Goal: Transaction & Acquisition: Purchase product/service

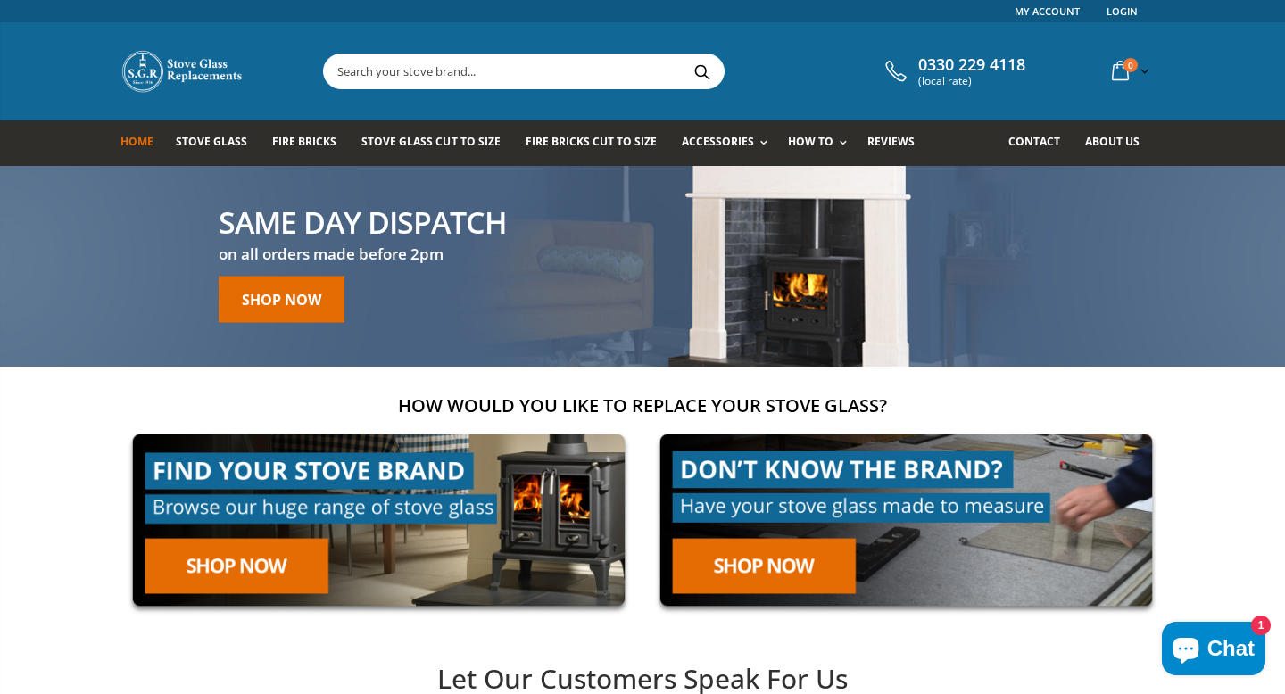
click at [412, 74] on input "text" at bounding box center [624, 71] width 600 height 34
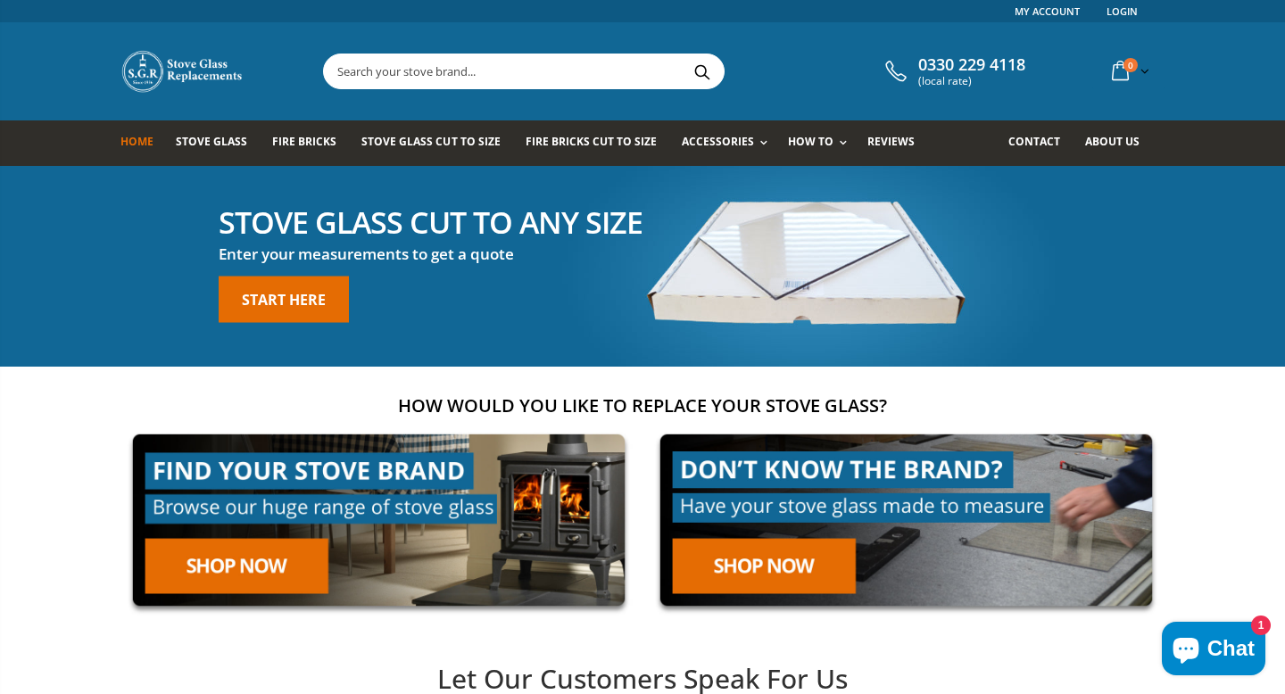
paste input "Clearview Vision 500 Replacement Glass 377mm x 255mm"
type input "Clearview Vision 500 Replacement Glass 377mm x 255mm"
click at [682, 54] on button "Search" at bounding box center [702, 71] width 40 height 34
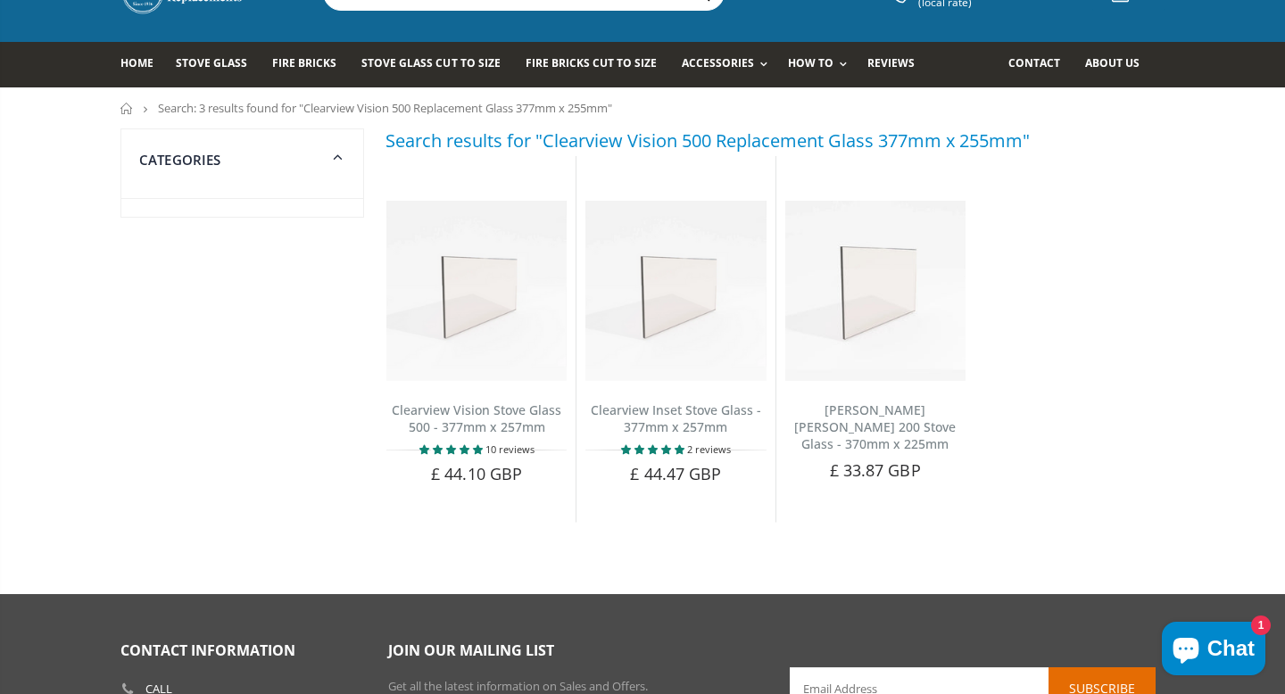
scroll to position [79, 0]
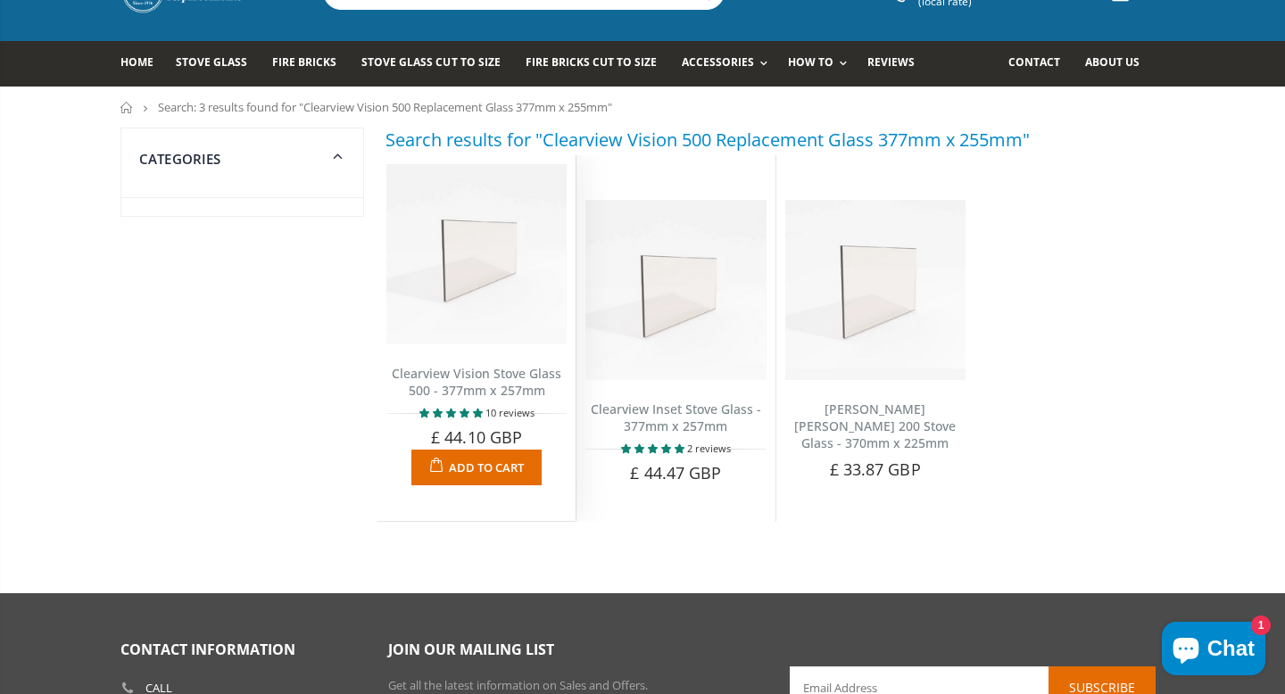
click at [464, 311] on img at bounding box center [476, 254] width 180 height 180
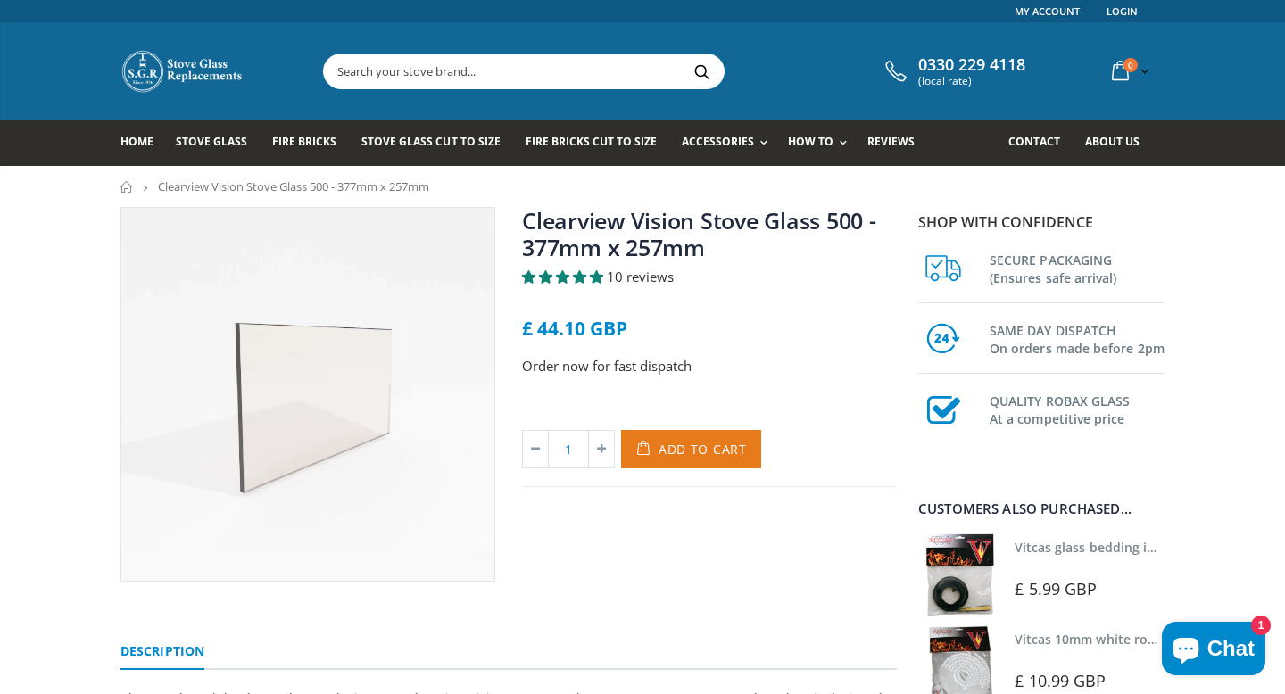
click at [667, 451] on span "Add to Cart" at bounding box center [702, 449] width 88 height 17
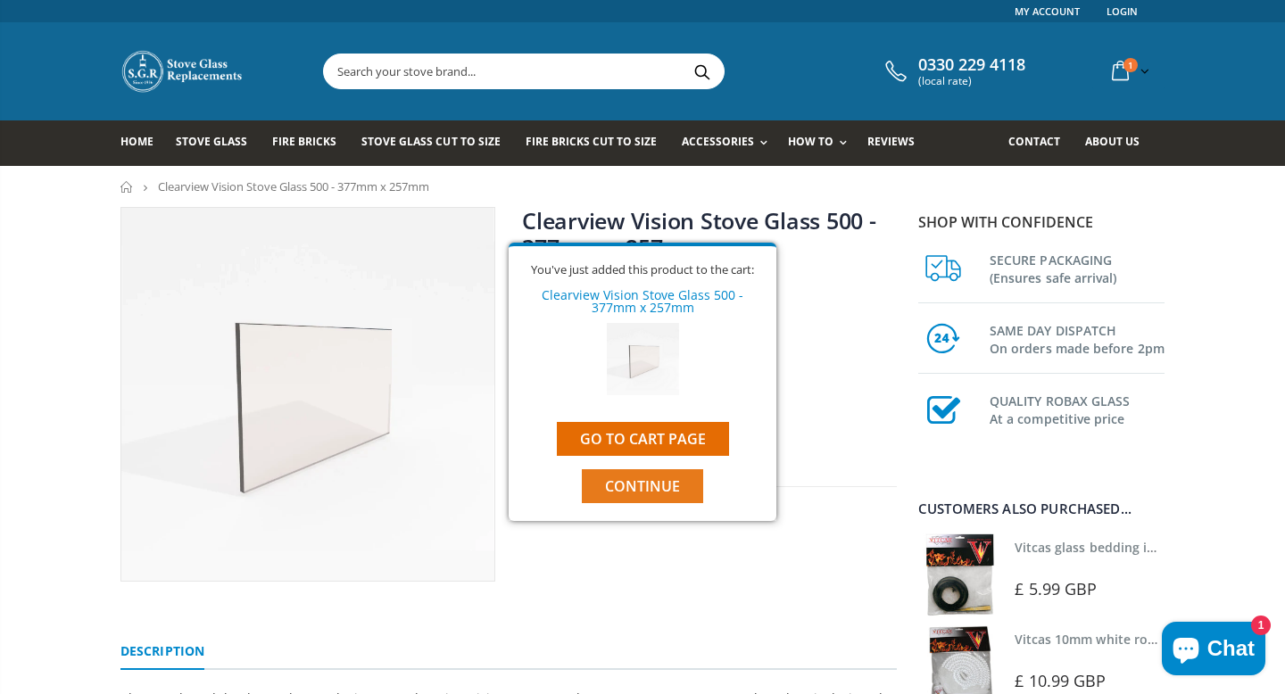
click at [646, 490] on span "Continue" at bounding box center [642, 486] width 75 height 20
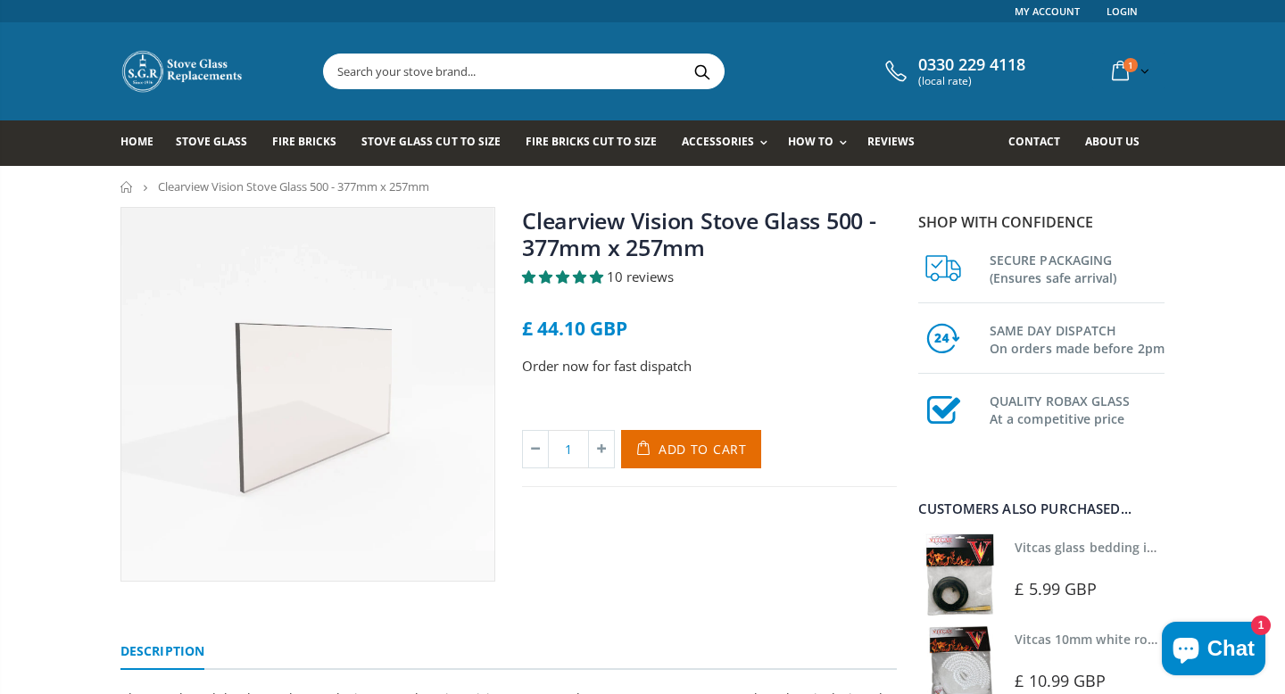
click at [444, 62] on input "text" at bounding box center [624, 71] width 600 height 34
paste input "Clearview Vision 500 Replacement Glass 377mm x 255mm"
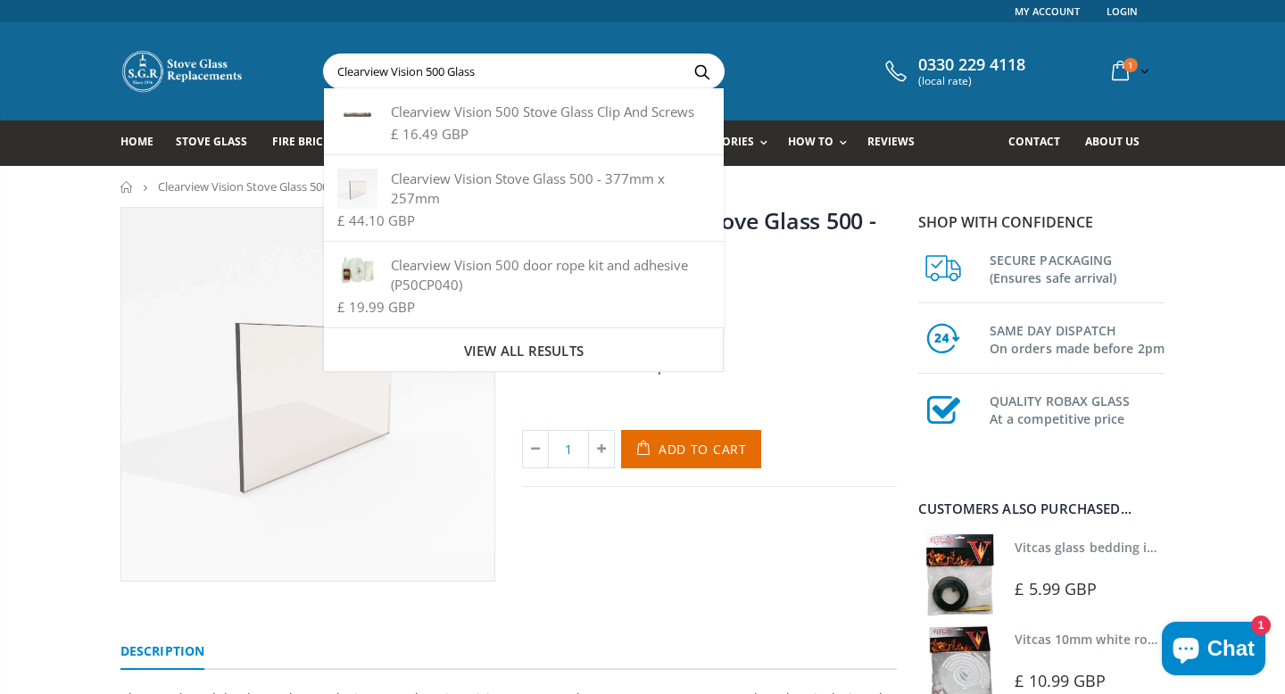
click at [567, 77] on input "Clearview Vision 500 Glass" at bounding box center [624, 71] width 600 height 34
type input "Clearview Vision 500 Glass retaining strips"
click at [682, 54] on button "Search" at bounding box center [702, 71] width 40 height 34
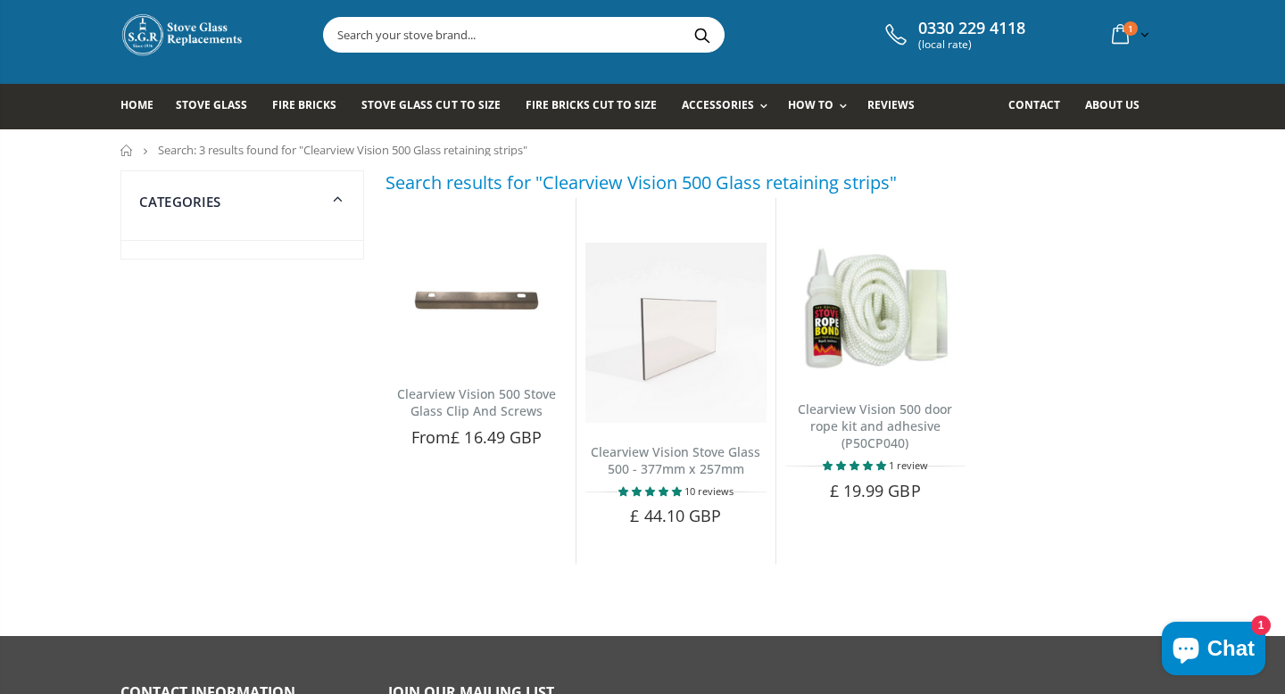
scroll to position [38, 0]
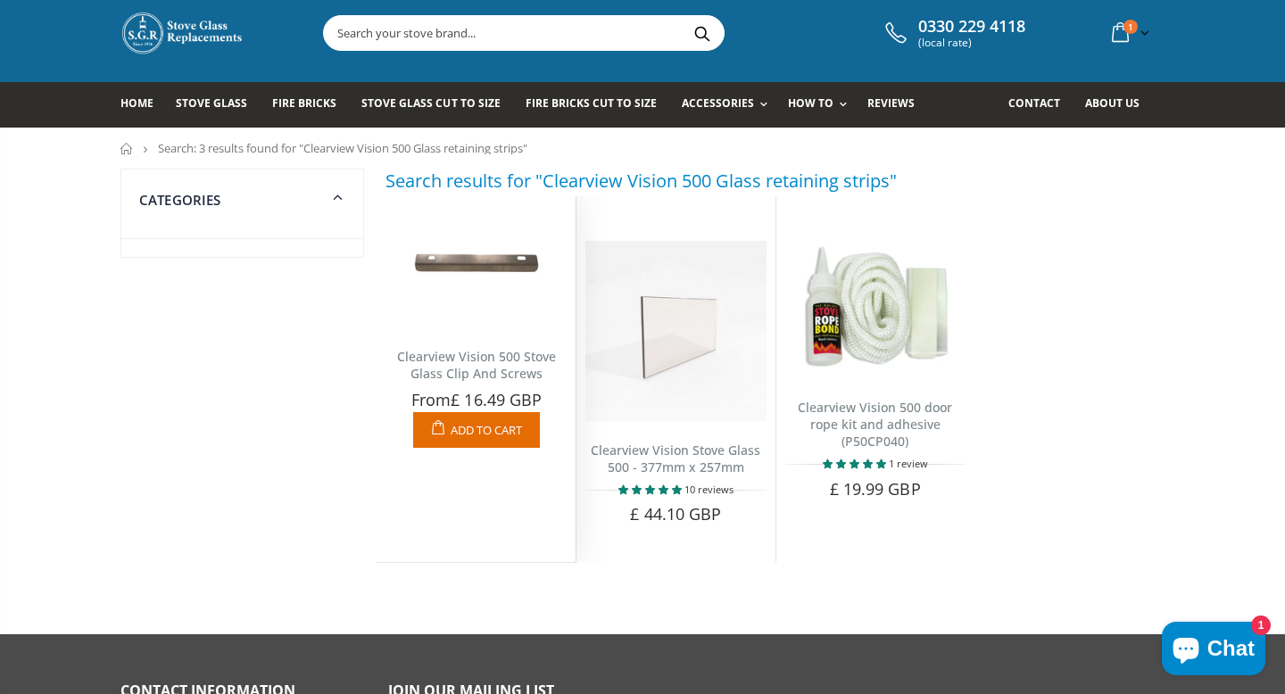
click at [466, 272] on img at bounding box center [476, 266] width 180 height 123
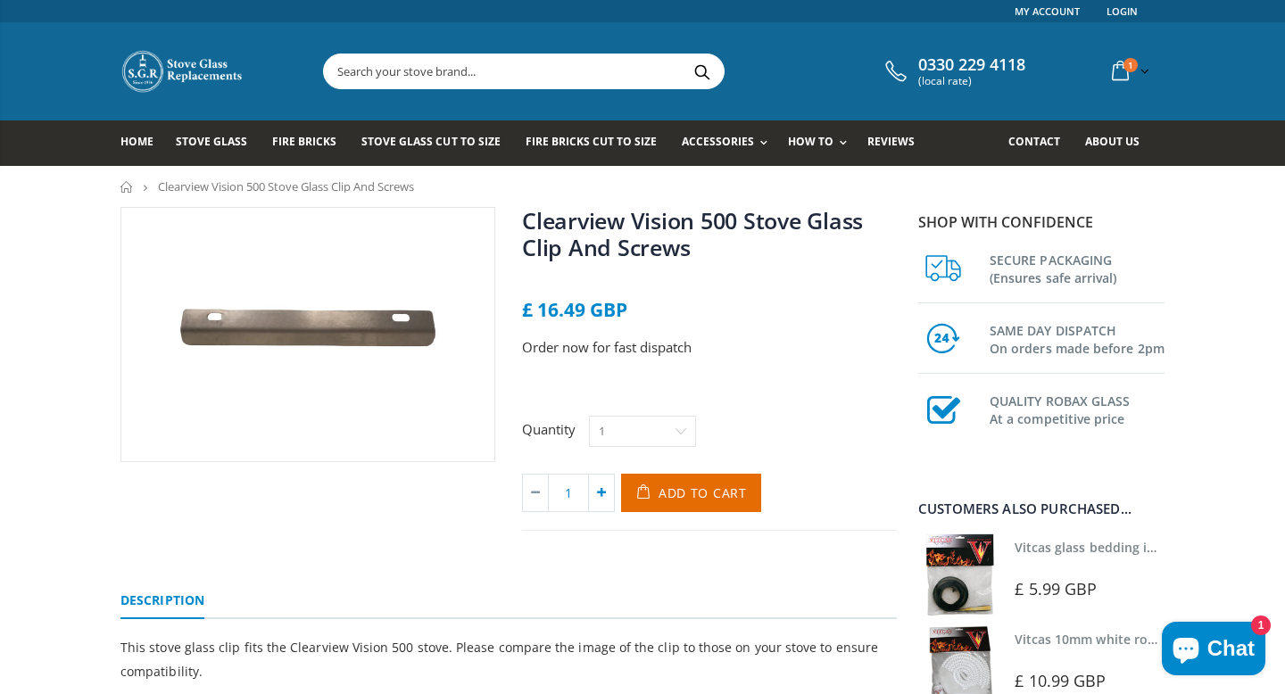
click at [597, 500] on icon at bounding box center [601, 493] width 25 height 37
type input "2"
click at [692, 500] on span "Add to Cart" at bounding box center [702, 492] width 88 height 17
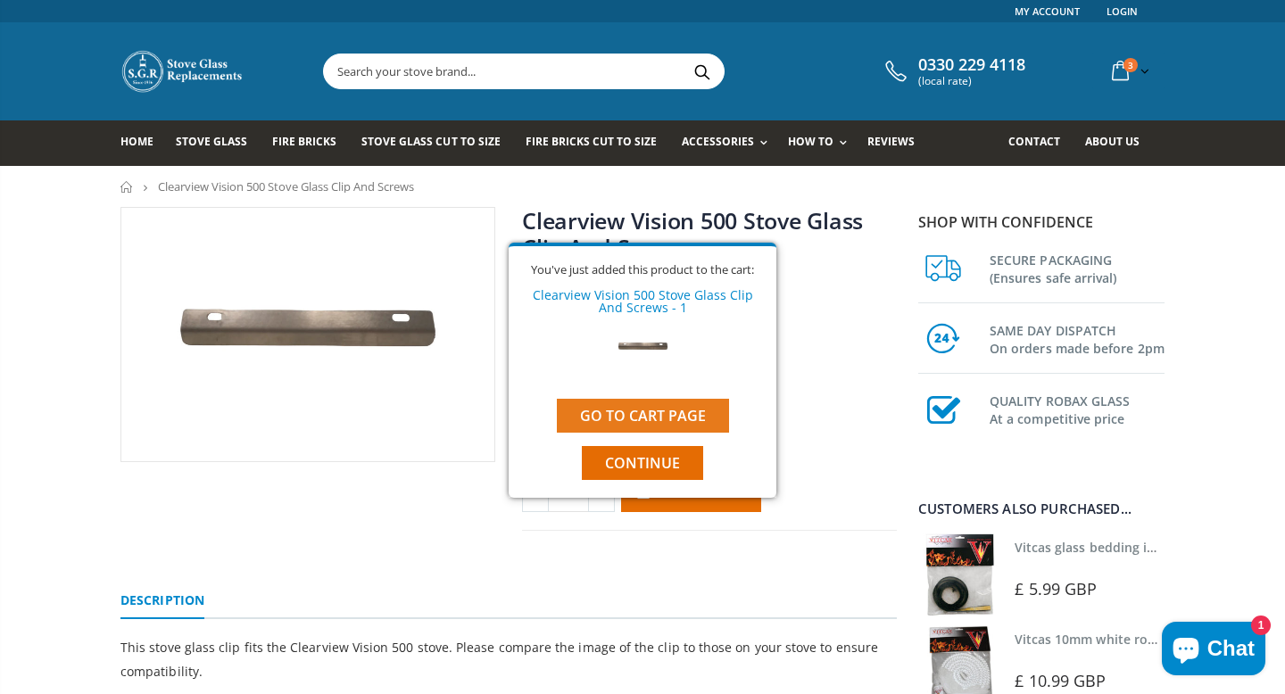
click at [645, 414] on link "Go to cart page" at bounding box center [643, 416] width 172 height 34
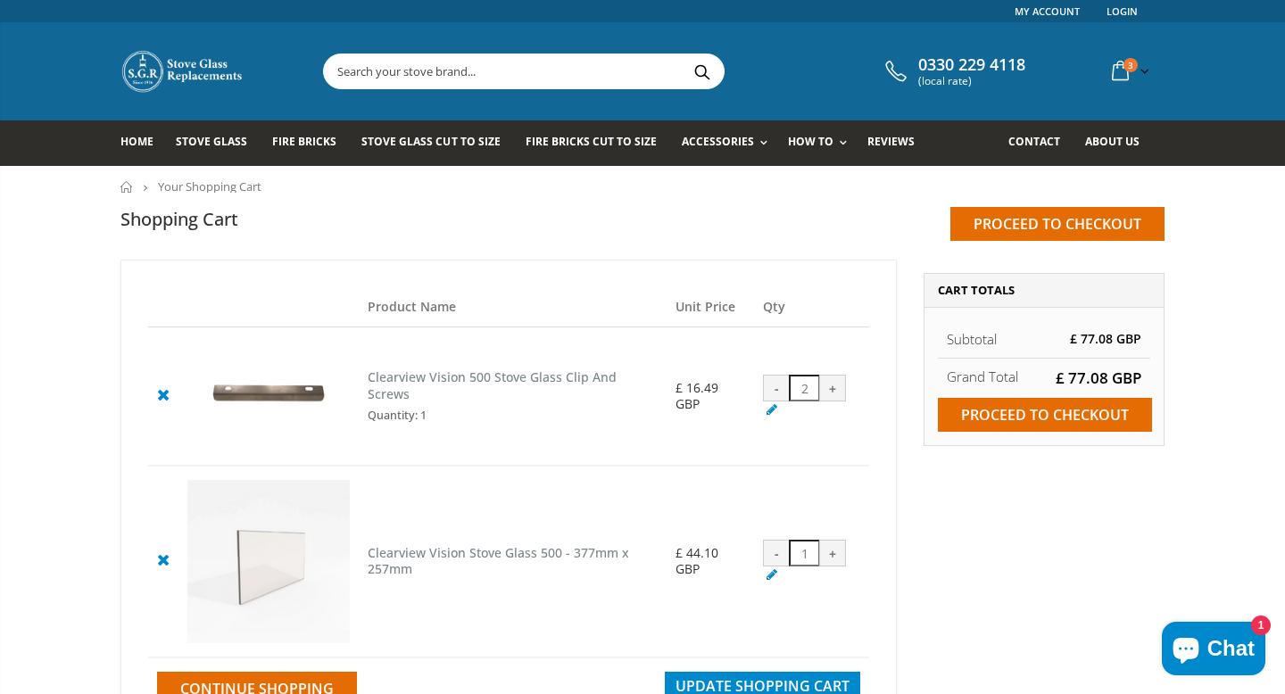
click at [284, 391] on img at bounding box center [268, 396] width 162 height 111
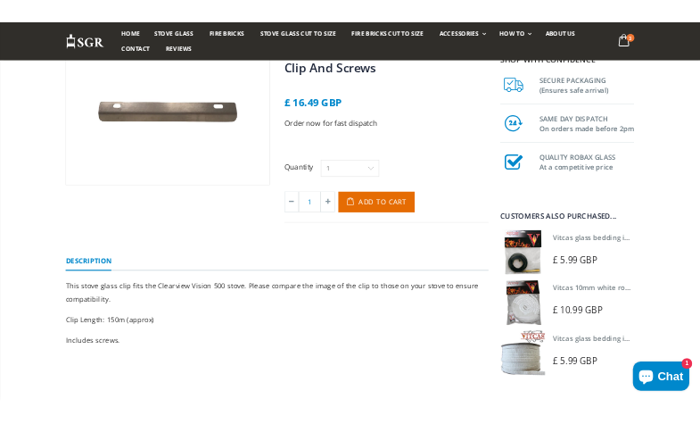
scroll to position [160, 0]
